Goal: Go to known website: Access a specific website the user already knows

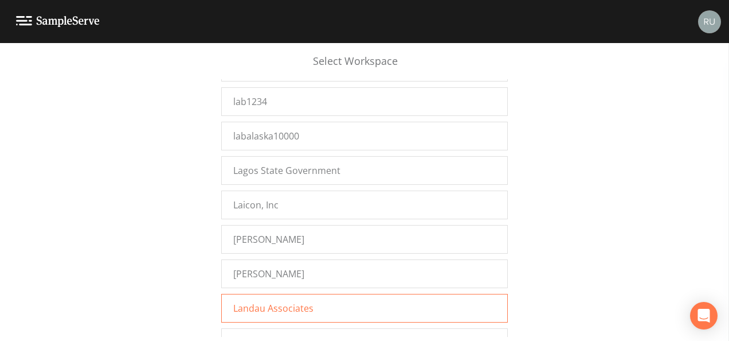
scroll to position [10089, 0]
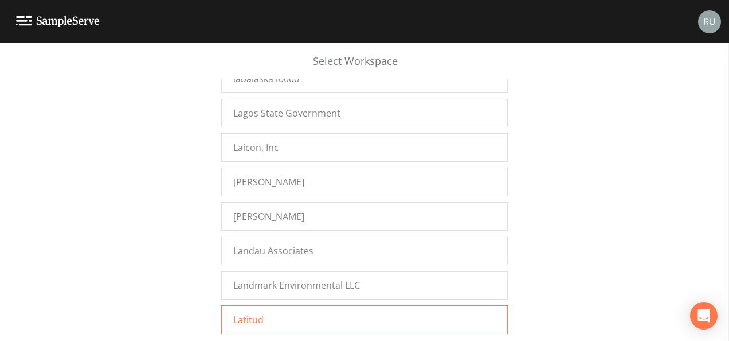
click at [279, 305] on div "Latitud" at bounding box center [364, 319] width 287 height 29
